Goal: Find specific page/section: Find specific page/section

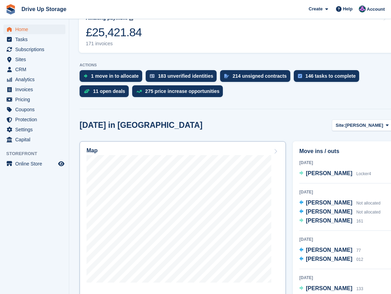
scroll to position [161, 0]
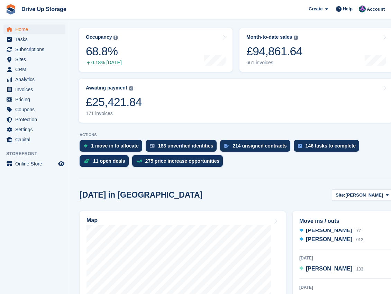
scroll to position [92, 0]
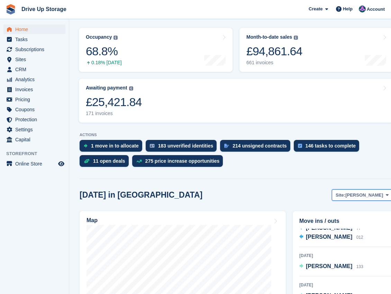
click at [388, 194] on span at bounding box center [387, 195] width 6 height 6
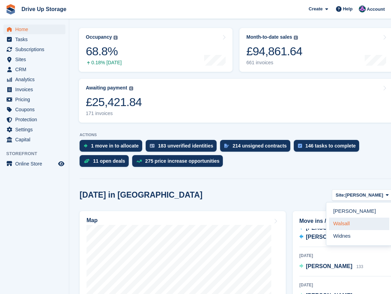
click at [354, 221] on link "Walsall" at bounding box center [359, 224] width 60 height 12
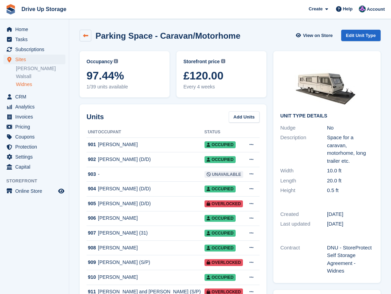
click at [87, 33] on icon at bounding box center [85, 35] width 5 height 5
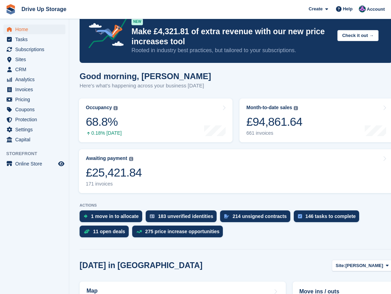
scroll to position [115, 0]
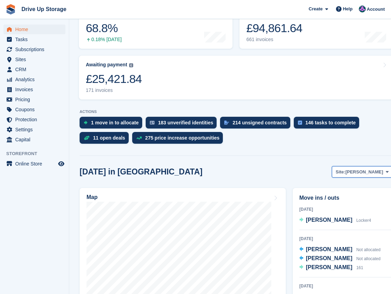
click at [386, 172] on icon at bounding box center [387, 172] width 3 height 4
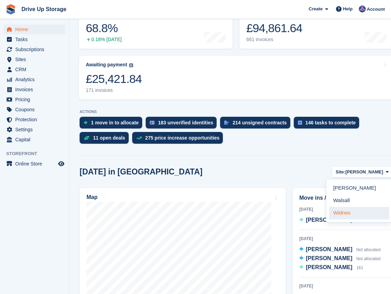
click at [347, 212] on link "Widnes" at bounding box center [359, 213] width 60 height 12
